Goal: Task Accomplishment & Management: Manage account settings

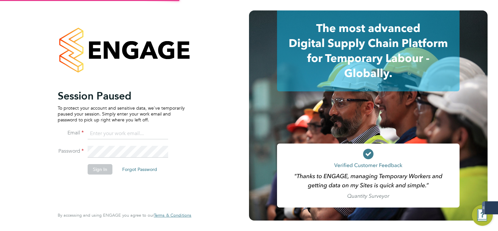
type input "[EMAIL_ADDRESS][DOMAIN_NAME]"
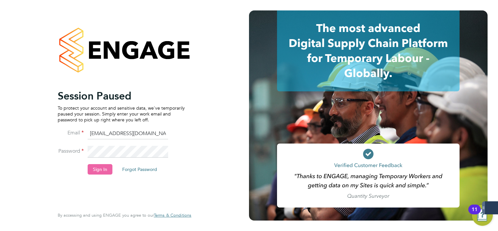
click at [91, 173] on button "Sign In" at bounding box center [100, 169] width 25 height 10
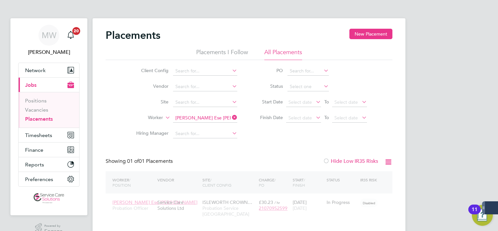
scroll to position [6, 31]
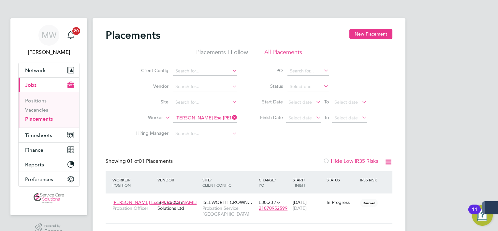
click at [231, 118] on icon at bounding box center [231, 117] width 0 height 9
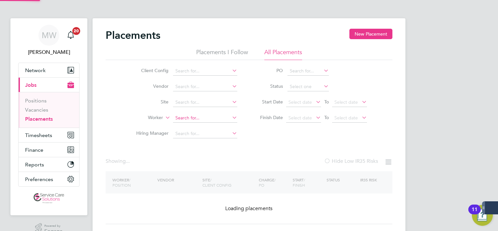
click at [211, 115] on input at bounding box center [205, 117] width 64 height 9
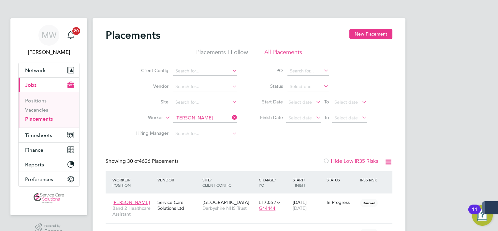
click at [213, 124] on li "Kelly Manning" at bounding box center [214, 126] width 82 height 9
type input "Kelly Manning"
click at [64, 137] on button "Timesheets" at bounding box center [49, 135] width 61 height 14
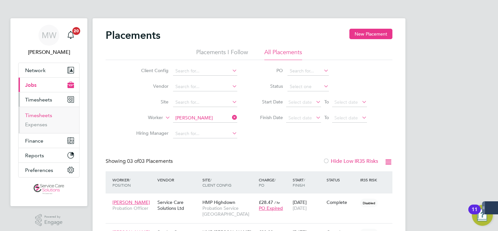
click at [40, 112] on link "Timesheets" at bounding box center [38, 115] width 27 height 6
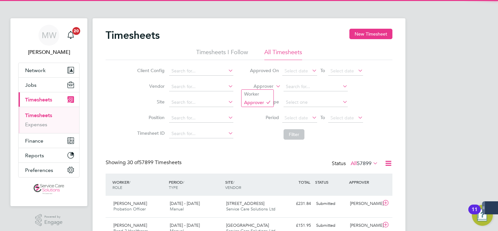
click at [266, 84] on label "Approver" at bounding box center [258, 86] width 29 height 7
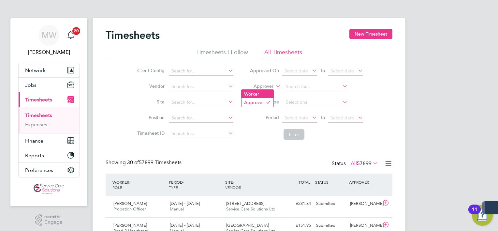
click at [266, 98] on li "Worker" at bounding box center [258, 94] width 32 height 8
click at [304, 85] on input at bounding box center [316, 86] width 64 height 9
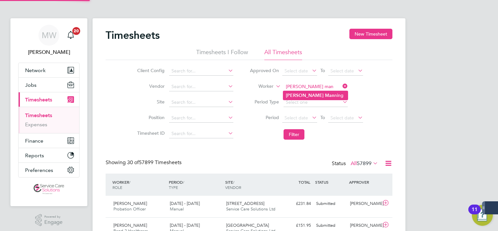
click at [311, 96] on li "Kelly Man ning" at bounding box center [315, 95] width 65 height 9
type input "Kelly Manning"
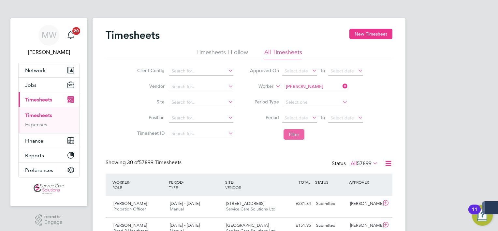
click at [302, 130] on button "Filter" at bounding box center [294, 134] width 21 height 10
click at [304, 207] on div "£1,451.04 Submitted" at bounding box center [297, 203] width 34 height 11
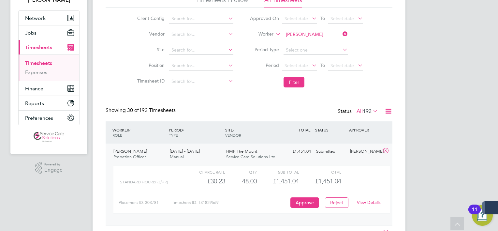
click at [365, 204] on link "View Details" at bounding box center [369, 203] width 24 height 6
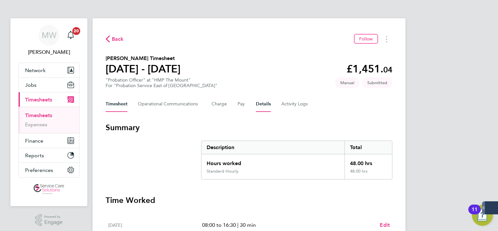
click at [262, 103] on button "Details" at bounding box center [263, 104] width 15 height 16
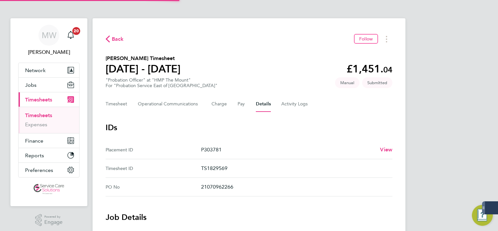
click at [270, 122] on h3 "IDs" at bounding box center [249, 127] width 287 height 10
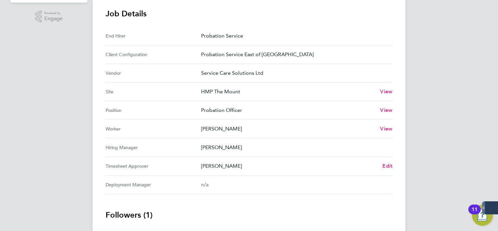
scroll to position [222, 0]
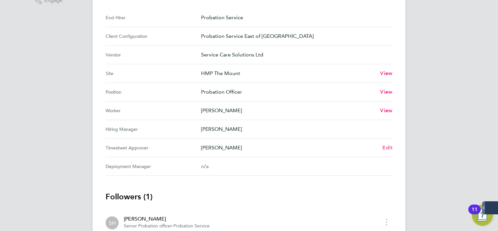
click at [387, 148] on span "Edit" at bounding box center [387, 147] width 10 height 6
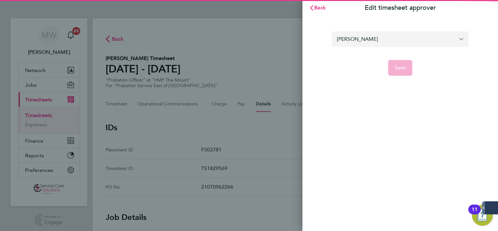
click at [372, 41] on input "Samantha Hayfield" at bounding box center [400, 38] width 137 height 15
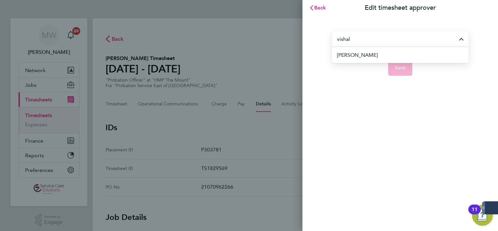
click at [372, 46] on input "vishal" at bounding box center [400, 38] width 137 height 15
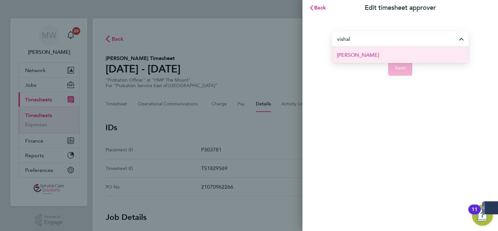
click at [374, 54] on li "Vishal Kaushal" at bounding box center [400, 55] width 137 height 16
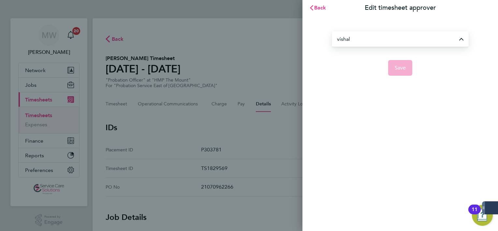
type input "Vishal Kaushal"
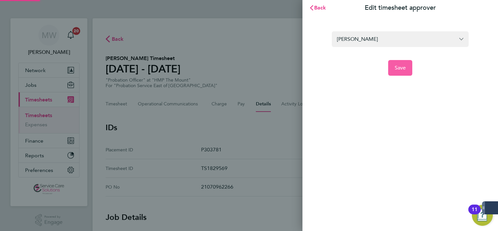
click at [401, 67] on span "Save" at bounding box center [400, 68] width 11 height 7
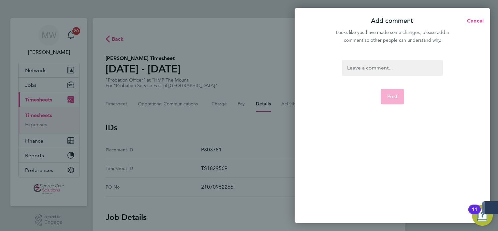
click at [386, 58] on div "Post" at bounding box center [393, 137] width 196 height 171
click at [386, 67] on div at bounding box center [392, 68] width 101 height 16
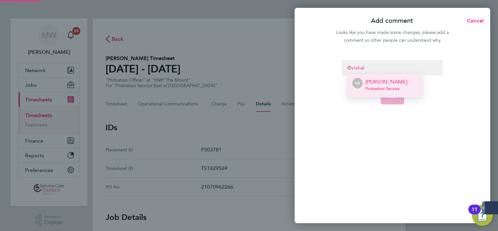
click at [389, 80] on p "Vishal Kaushal" at bounding box center [387, 82] width 42 height 8
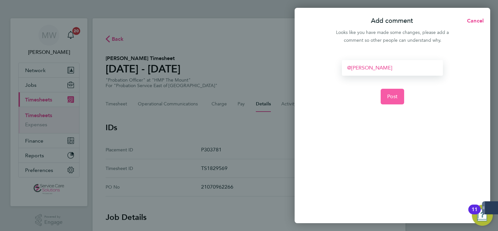
click at [396, 92] on button "Post" at bounding box center [393, 97] width 24 height 16
